Goal: Find specific page/section: Find specific page/section

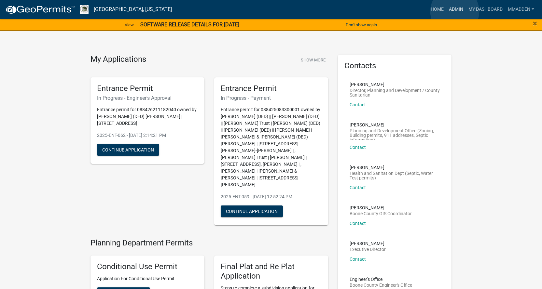
click at [455, 11] on link "Admin" at bounding box center [456, 9] width 20 height 12
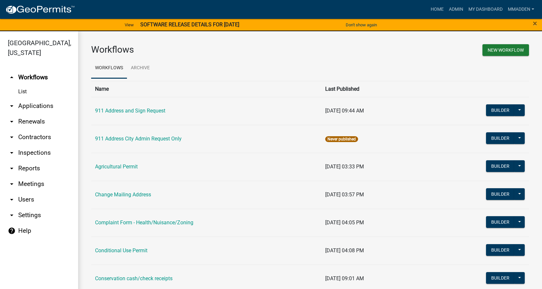
click at [30, 98] on link "arrow_drop_down Applications" at bounding box center [39, 106] width 78 height 16
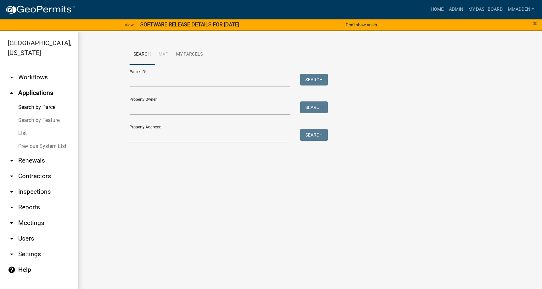
click at [23, 127] on link "List" at bounding box center [39, 133] width 78 height 13
